Goal: Task Accomplishment & Management: Use online tool/utility

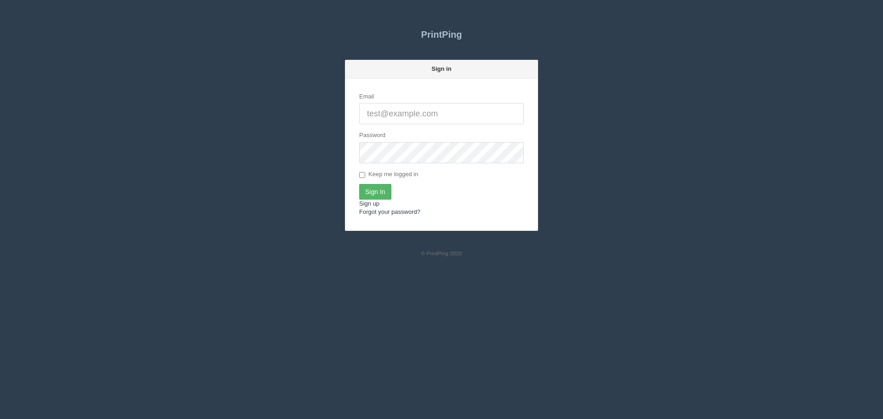
type input "[PERSON_NAME][EMAIL_ADDRESS][DOMAIN_NAME]"
click at [370, 187] on input "Sign In" at bounding box center [375, 192] width 32 height 16
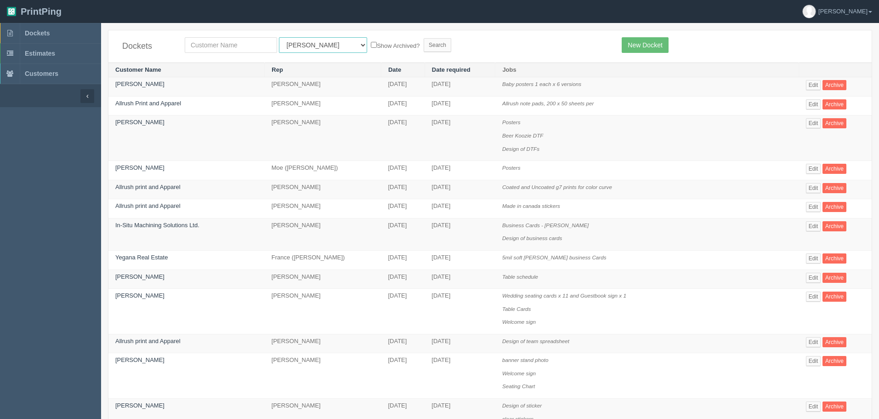
click at [304, 49] on select "All Users Ali Ali Test 1 Aly Amy Ankit Arif Brandon Dan France Greg Jim Mark Ma…" at bounding box center [323, 45] width 88 height 16
select select "14"
click at [279, 37] on select "All Users Ali Ali Test 1 Aly Amy Ankit Arif Brandon Dan France Greg Jim Mark Ma…" at bounding box center [323, 45] width 88 height 16
click at [424, 46] on input "Search" at bounding box center [438, 45] width 28 height 14
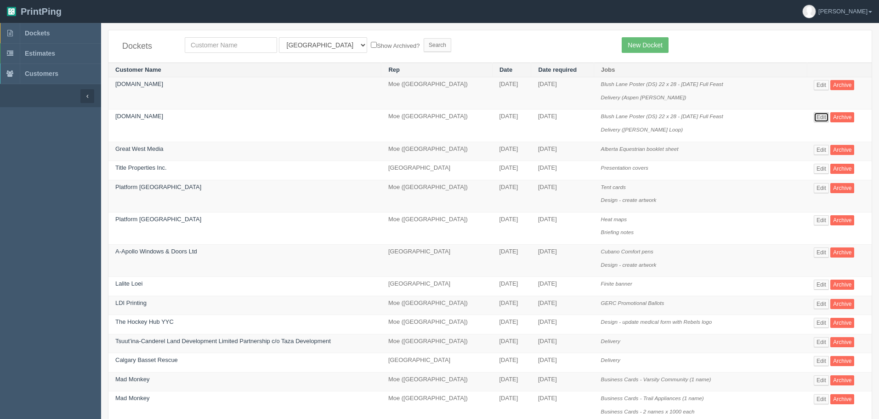
click at [818, 118] on link "Edit" at bounding box center [821, 117] width 15 height 10
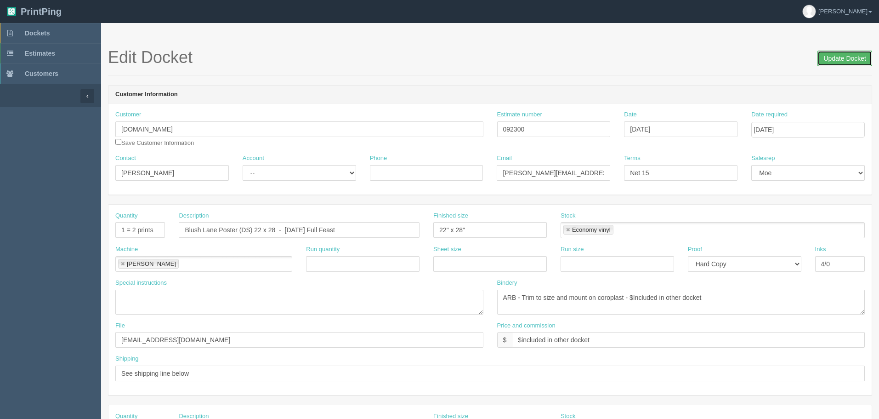
click at [826, 60] on input "Update Docket" at bounding box center [845, 59] width 55 height 16
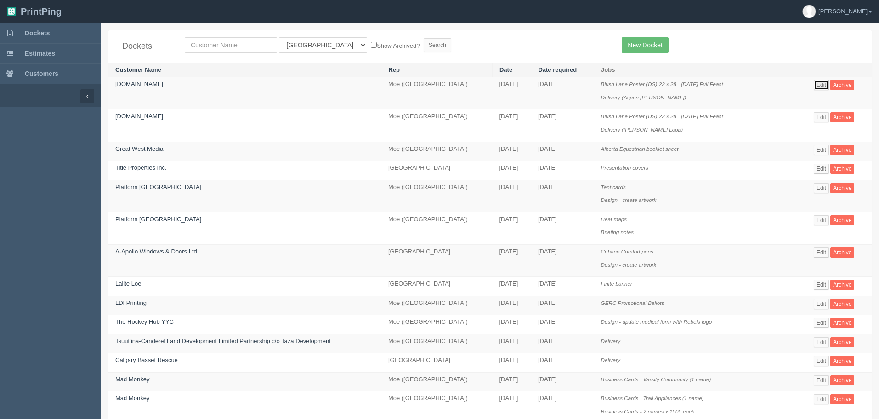
click at [824, 85] on link "Edit" at bounding box center [821, 85] width 15 height 10
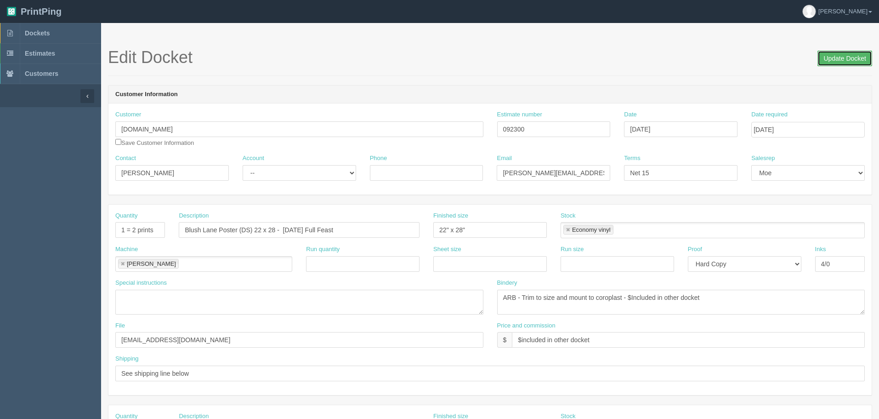
click at [823, 59] on input "Update Docket" at bounding box center [845, 59] width 55 height 16
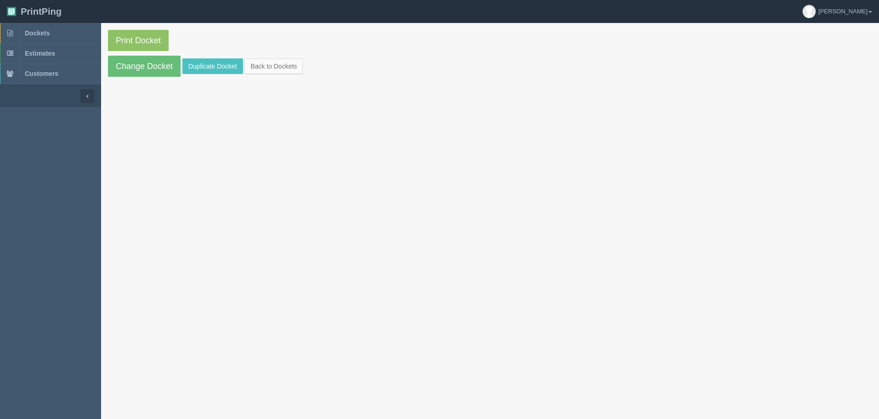
click at [141, 29] on section "Print Docket Change Docket Duplicate Docket Back to Dockets" at bounding box center [490, 53] width 778 height 61
click at [136, 36] on link "Print Docket" at bounding box center [138, 40] width 61 height 21
click at [149, 36] on link "Print Docket" at bounding box center [138, 40] width 61 height 21
